Goal: Communication & Community: Answer question/provide support

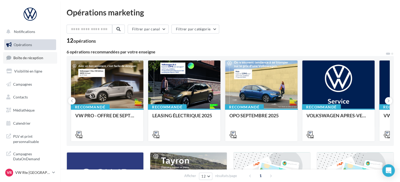
click at [40, 61] on link "Boîte de réception" at bounding box center [30, 57] width 54 height 11
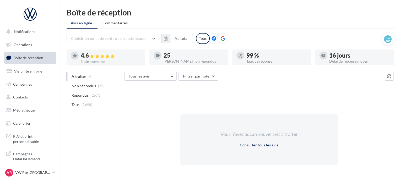
scroll to position [24, 0]
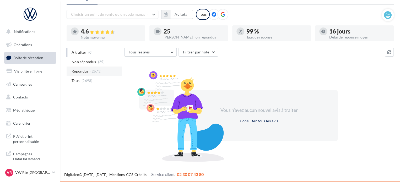
click at [85, 70] on span "Répondus" at bounding box center [80, 71] width 17 height 5
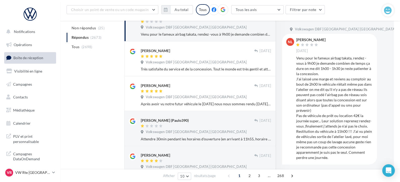
scroll to position [26, 0]
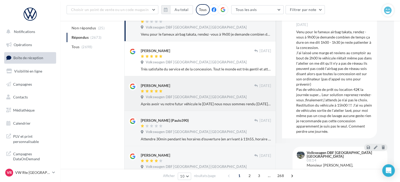
click at [190, 102] on div "Après avoir vu notre futur véhicule le vendredi 5 septembre nous nous sommes re…" at bounding box center [206, 104] width 130 height 5
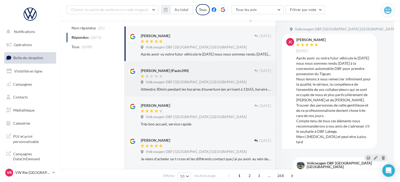
scroll to position [133, 0]
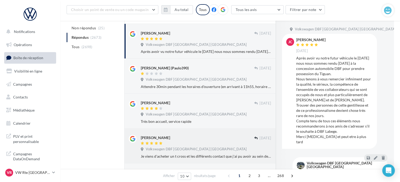
click at [177, 143] on div at bounding box center [197, 144] width 113 height 4
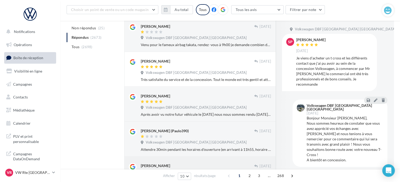
scroll to position [60, 0]
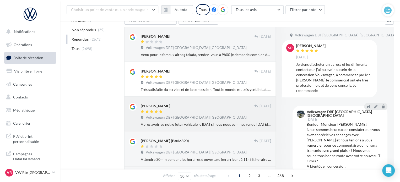
click at [170, 108] on div "Jacqueline Castel-Rigaud" at bounding box center [155, 106] width 29 height 5
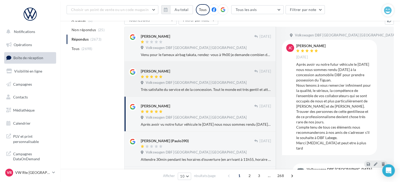
click at [208, 75] on div at bounding box center [197, 77] width 113 height 4
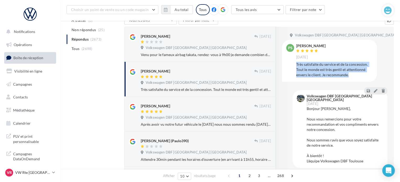
drag, startPoint x: 350, startPoint y: 75, endPoint x: 295, endPoint y: 65, distance: 55.5
click at [295, 65] on div "PS Priscilla SIGAUD 13 sept. Très satisfaite du service et de la concession. To…" at bounding box center [329, 60] width 87 height 33
copy div "Très satisfaite du service et de la concession. Tout le monde est très gentil e…"
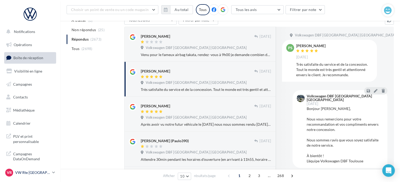
click at [46, 174] on p "VW Rte [GEOGRAPHIC_DATA]" at bounding box center [32, 172] width 35 height 5
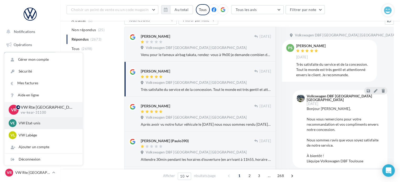
click at [43, 128] on div "VE VW Etat-unis vw-kear-31201" at bounding box center [43, 123] width 78 height 12
click at [188, 73] on div "Priscilla SIGAUD" at bounding box center [197, 71] width 113 height 6
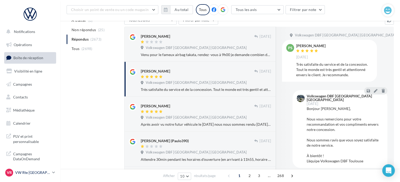
click at [28, 173] on p "VW Rte [GEOGRAPHIC_DATA]" at bounding box center [32, 172] width 35 height 5
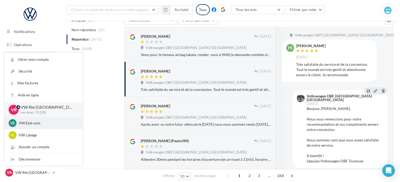
click at [52, 124] on p "VW Etat-unis" at bounding box center [48, 123] width 58 height 5
